Goal: Navigation & Orientation: Find specific page/section

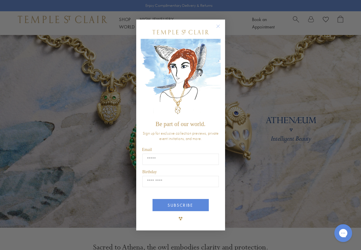
click at [180, 56] on img "POPUP Form" at bounding box center [181, 78] width 80 height 79
click at [219, 28] on circle "Close dialog" at bounding box center [217, 26] width 7 height 7
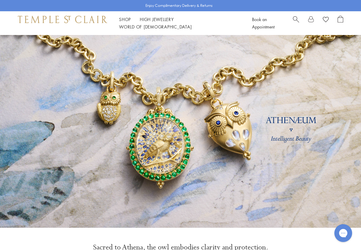
click at [127, 22] on link "Shop Shop" at bounding box center [125, 19] width 12 height 6
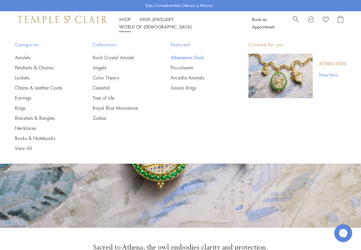
click at [181, 57] on link "Athenæum Owls" at bounding box center [198, 57] width 54 height 7
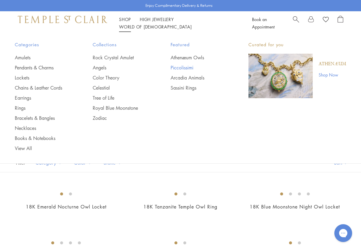
click at [183, 68] on link "Piccolissimi" at bounding box center [198, 67] width 54 height 7
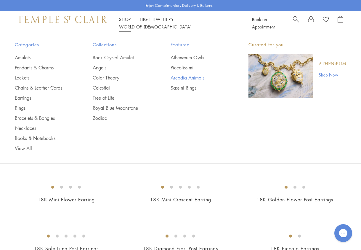
click at [186, 77] on link "Arcadia Animals" at bounding box center [198, 77] width 54 height 7
click at [190, 87] on link "Sassini Rings" at bounding box center [198, 87] width 54 height 7
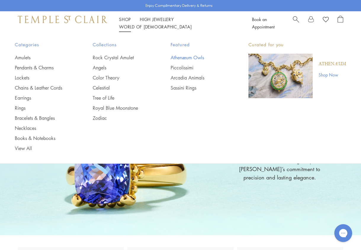
click at [182, 56] on link "Athenæum Owls" at bounding box center [198, 57] width 54 height 7
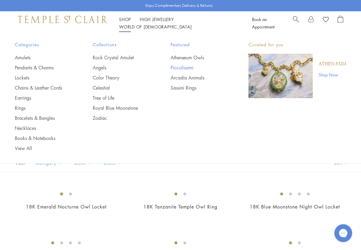
click at [179, 66] on link "Piccolissimi" at bounding box center [198, 67] width 54 height 7
click at [193, 75] on link "Arcadia Animals" at bounding box center [198, 77] width 54 height 7
click at [192, 87] on link "Sassini Rings" at bounding box center [198, 87] width 54 height 7
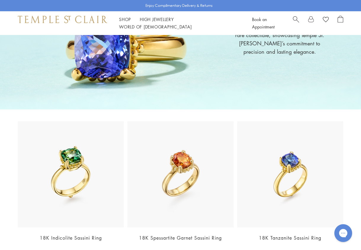
scroll to position [66, 0]
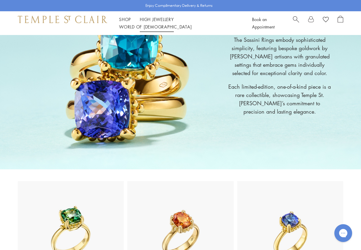
click at [157, 22] on link "High Jewellery High Jewellery" at bounding box center [157, 19] width 34 height 6
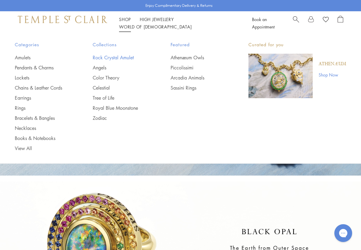
click at [108, 56] on link "Rock Crystal Amulet" at bounding box center [120, 57] width 54 height 7
click at [106, 69] on link "Angels" at bounding box center [120, 67] width 54 height 7
click at [108, 78] on link "Color Theory" at bounding box center [120, 77] width 54 height 7
click at [107, 84] on link "Celestial" at bounding box center [120, 87] width 54 height 7
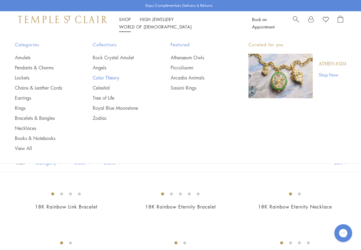
click at [110, 76] on link "Color Theory" at bounding box center [120, 77] width 54 height 7
click at [127, 20] on li "Shop Shop Categories Amulets Pendants & Charms Lockets Chains & Leather Cords E…" at bounding box center [125, 19] width 12 height 7
click at [188, 74] on ul "Athenæum Owls Piccolissimi Arcadia Animals Sassini Rings" at bounding box center [198, 72] width 54 height 37
click at [190, 77] on link "Arcadia Animals" at bounding box center [198, 77] width 54 height 7
click at [189, 78] on link "Arcadia Animals" at bounding box center [198, 77] width 54 height 7
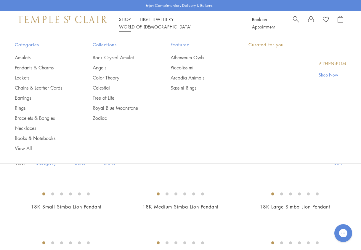
click at [127, 21] on link "Shop Shop" at bounding box center [125, 19] width 12 height 6
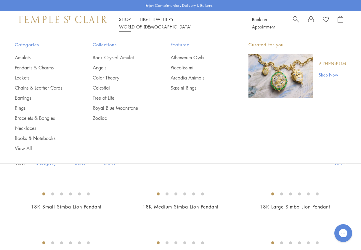
click at [128, 21] on link "Shop Shop" at bounding box center [125, 19] width 12 height 6
